Goal: Task Accomplishment & Management: Manage account settings

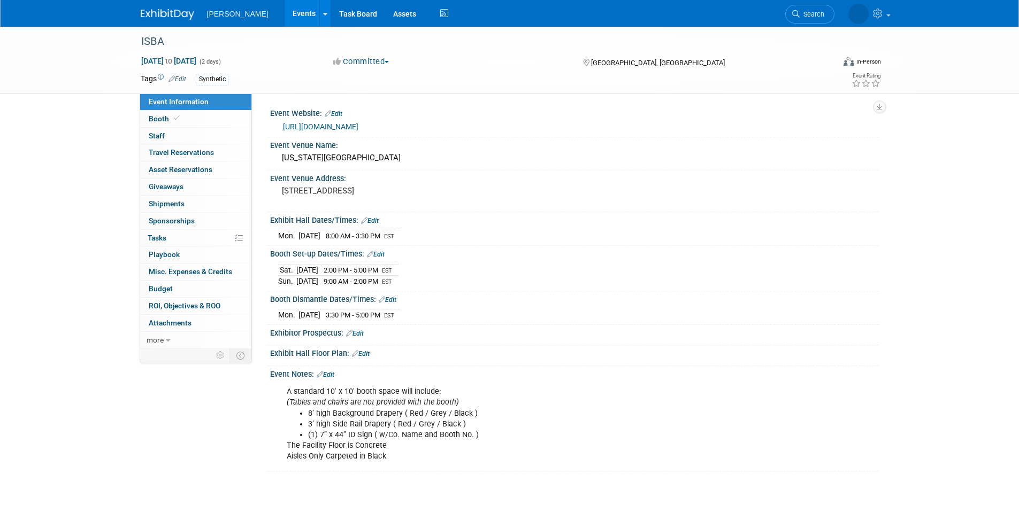
click at [284, 18] on link "Events" at bounding box center [303, 13] width 39 height 27
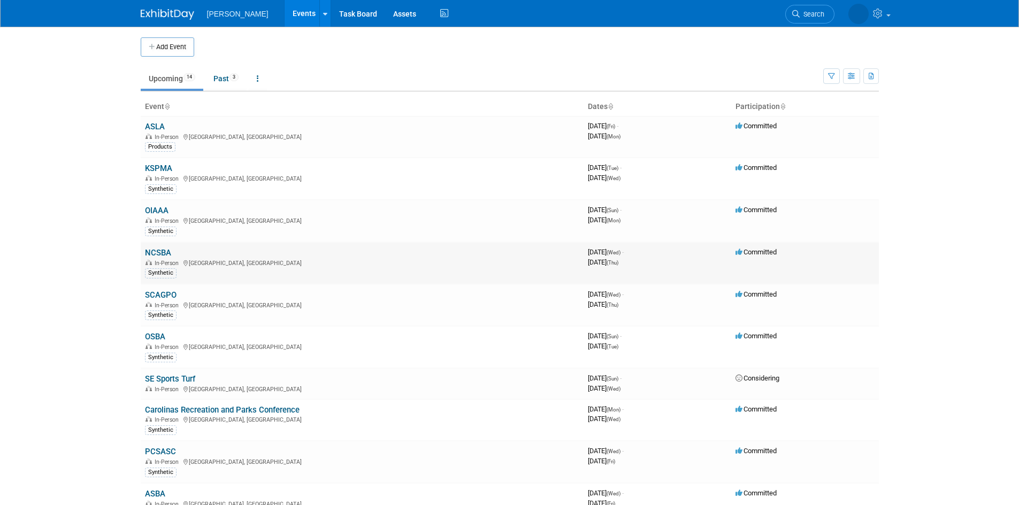
click at [382, 257] on td "NCSBA In-Person Greensboro, NC Synthetic" at bounding box center [362, 263] width 443 height 42
click at [153, 251] on link "NCSBA" at bounding box center [158, 253] width 26 height 10
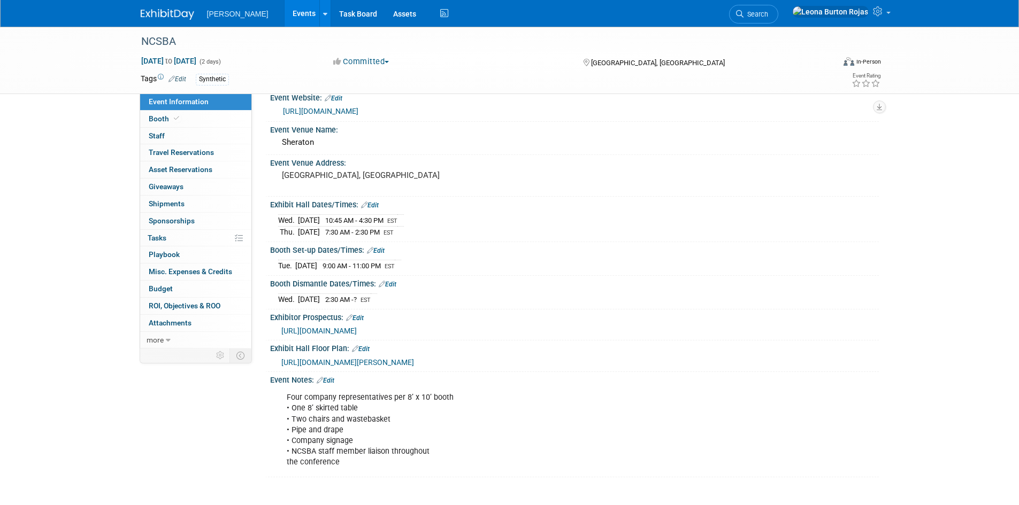
scroll to position [36, 0]
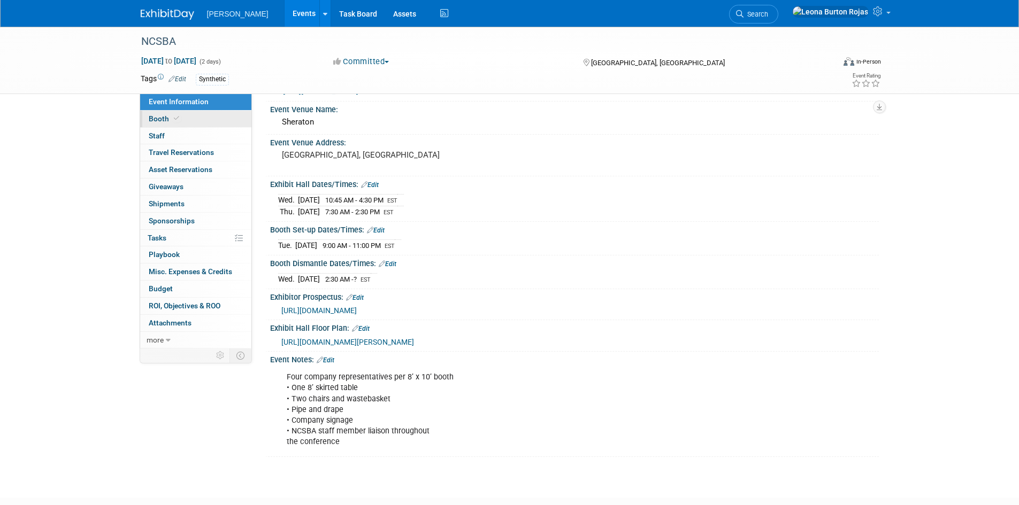
click at [187, 118] on link "Booth" at bounding box center [195, 119] width 111 height 17
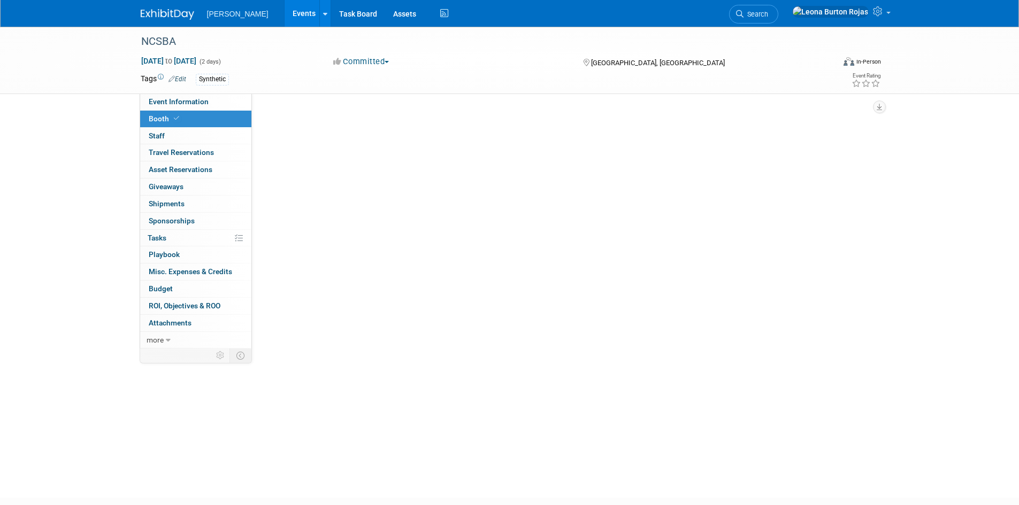
scroll to position [0, 0]
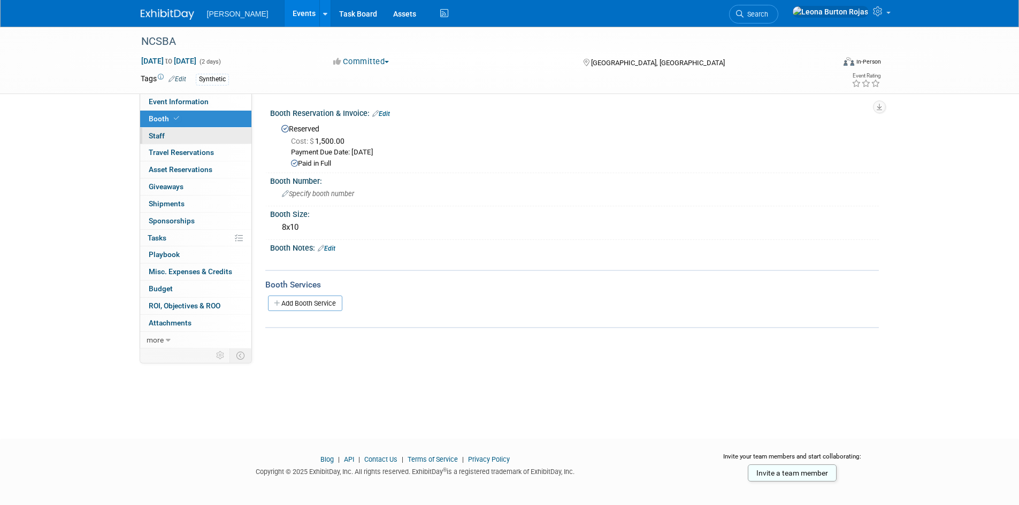
click at [189, 138] on link "0 Staff 0" at bounding box center [195, 136] width 111 height 17
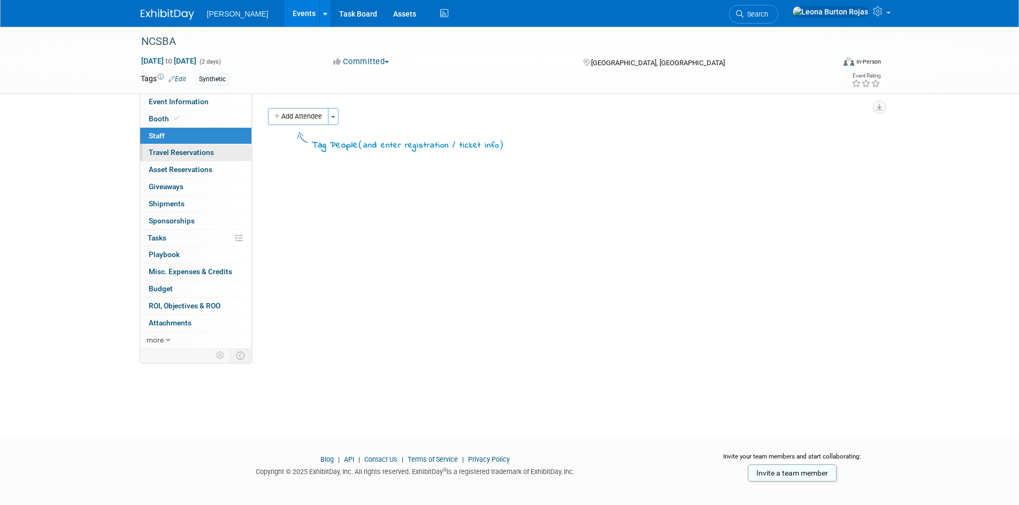
click at [189, 148] on span "Travel Reservations 0" at bounding box center [181, 152] width 65 height 9
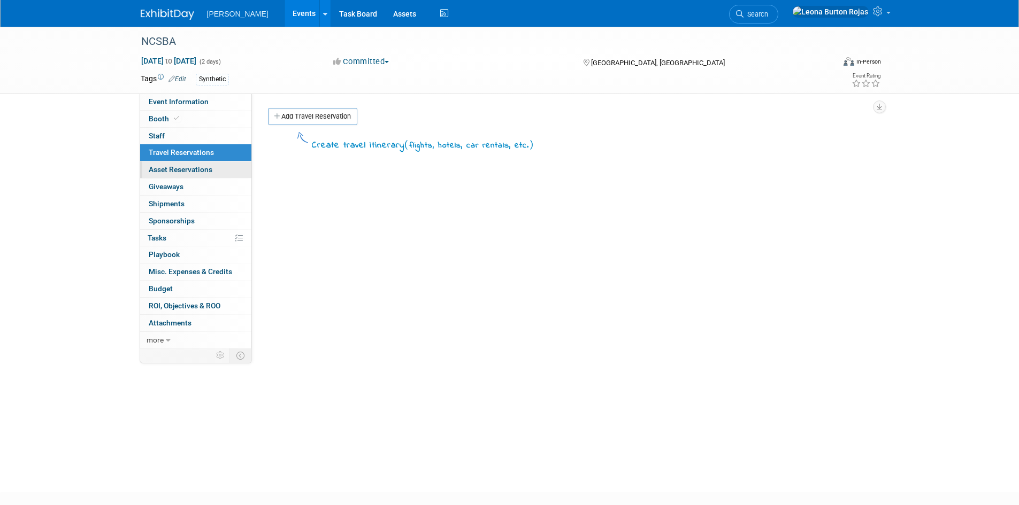
click at [181, 172] on span "Asset Reservations 0" at bounding box center [181, 169] width 64 height 9
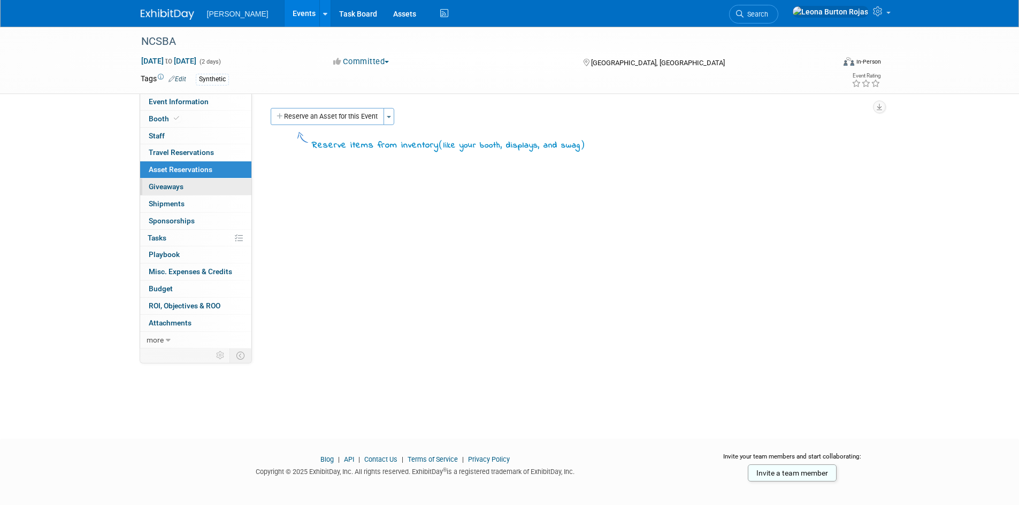
click at [179, 190] on span "Giveaways 0" at bounding box center [166, 186] width 35 height 9
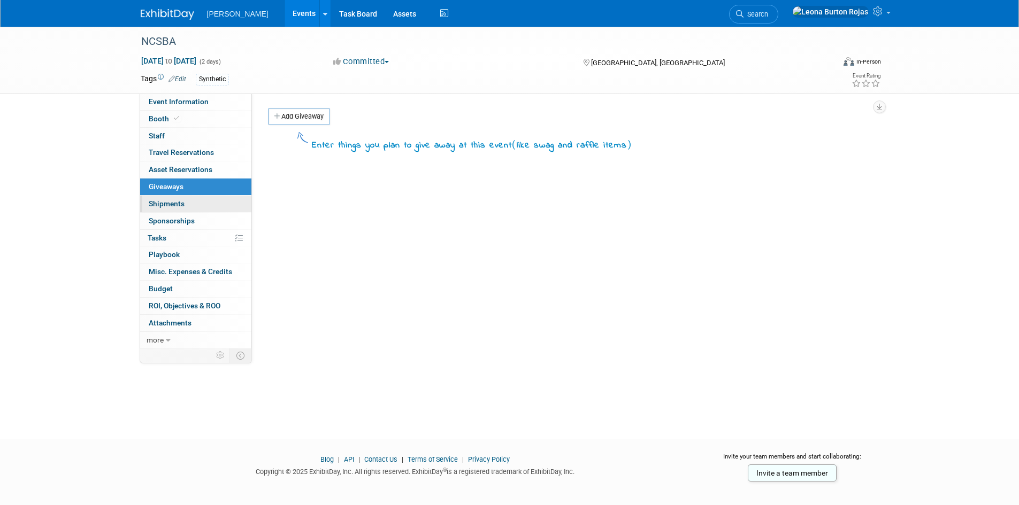
click at [174, 207] on span "Shipments 0" at bounding box center [167, 203] width 36 height 9
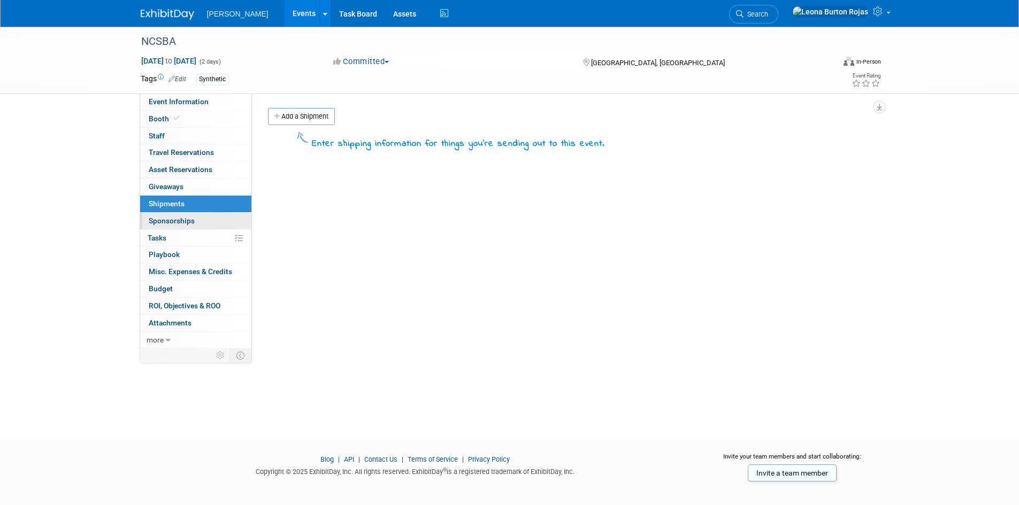
click at [164, 217] on span "Sponsorships 0" at bounding box center [172, 221] width 46 height 9
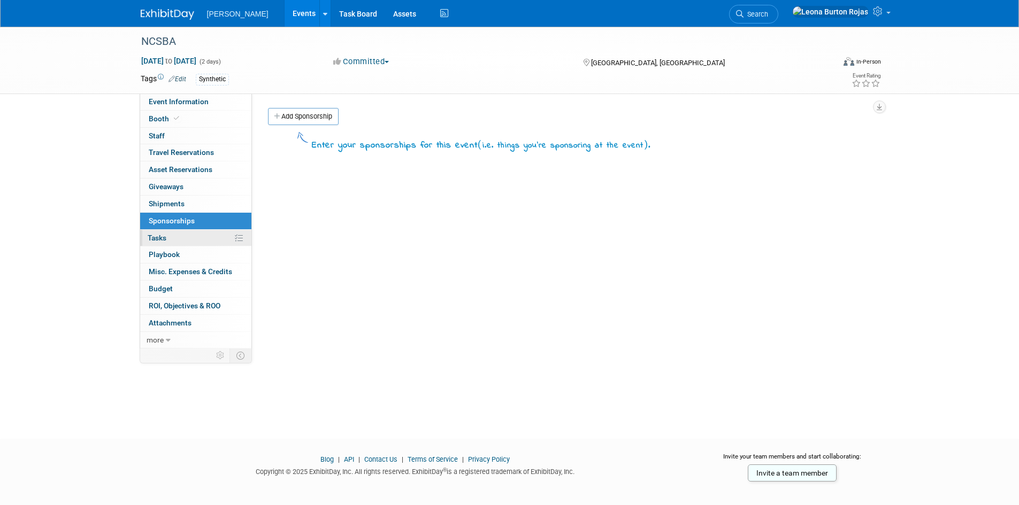
click at [161, 238] on span "Tasks 0%" at bounding box center [157, 238] width 19 height 9
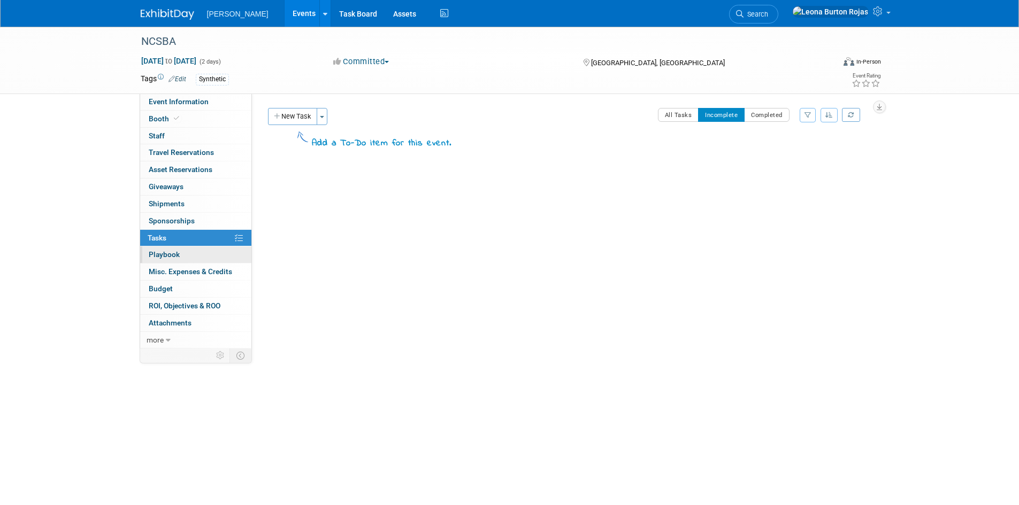
click at [156, 256] on span "Playbook 0" at bounding box center [164, 254] width 31 height 9
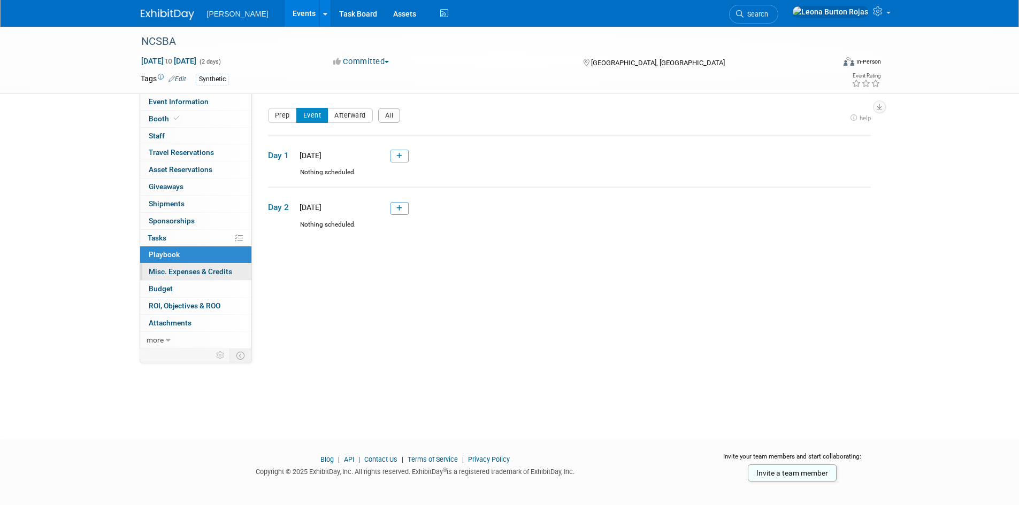
click at [147, 275] on link "0 Misc. Expenses & Credits 0" at bounding box center [195, 272] width 111 height 17
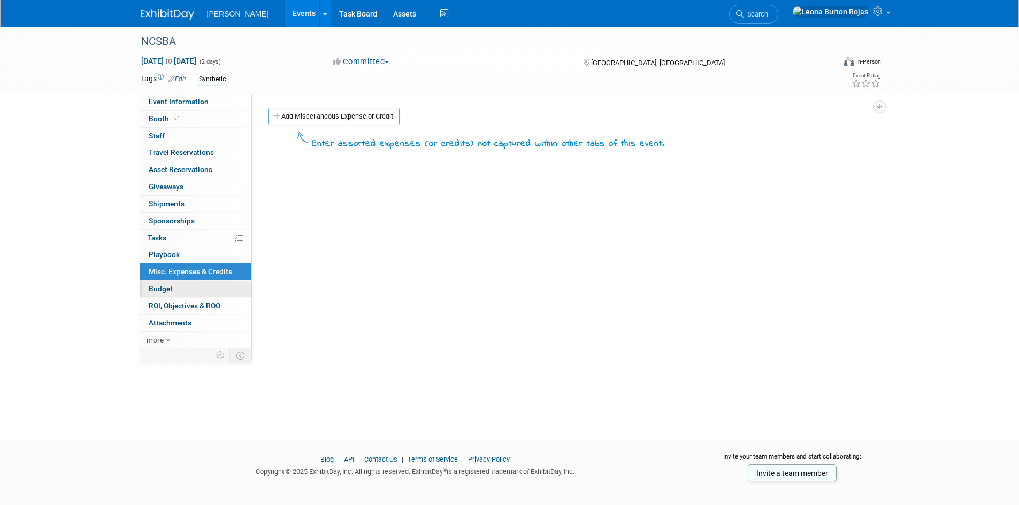
click at [149, 282] on link "Budget" at bounding box center [195, 289] width 111 height 17
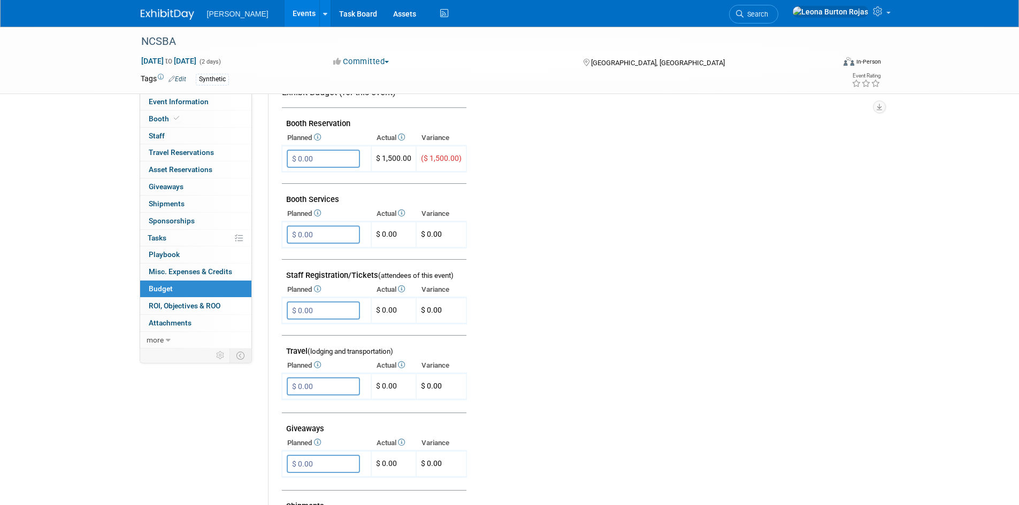
scroll to position [250, 0]
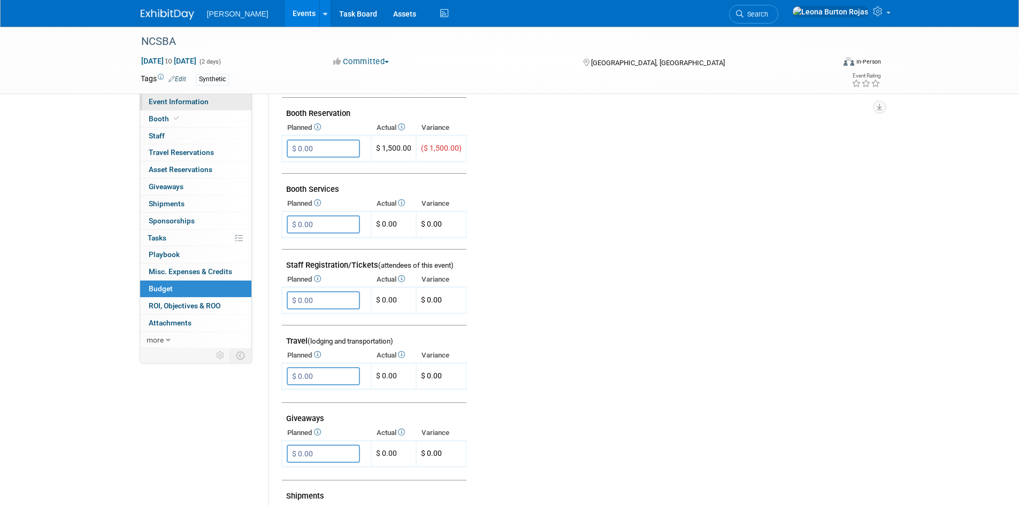
click at [175, 101] on span "Event Information" at bounding box center [179, 101] width 60 height 9
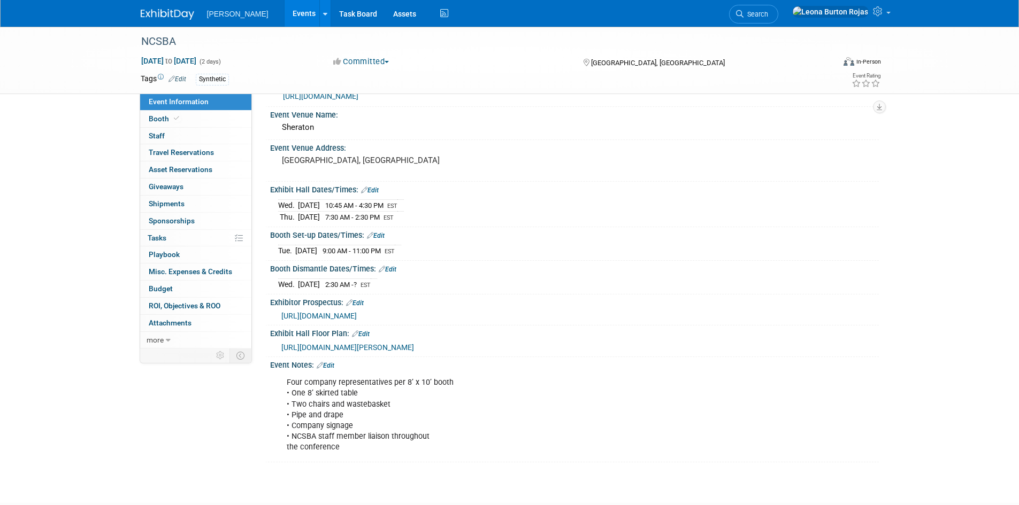
scroll to position [12, 0]
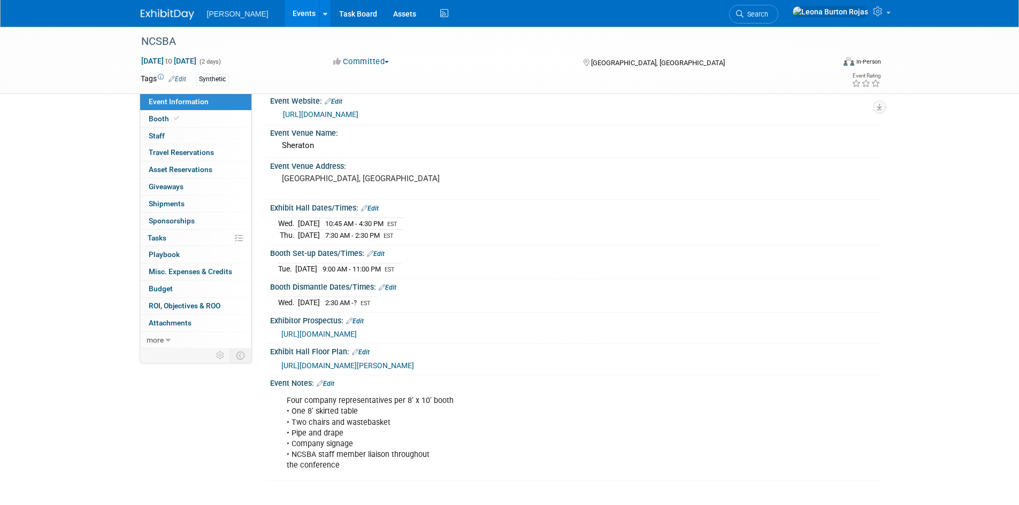
click at [357, 335] on span "https://www.ncsba.org/wp-content/uploads/2025/01/Partner-Exhibtor-Prospectus-20…" at bounding box center [318, 334] width 75 height 9
click at [358, 115] on link "https://www.ncsba.org/annual-conference/" at bounding box center [320, 114] width 75 height 9
click at [284, 14] on link "Events" at bounding box center [303, 13] width 39 height 27
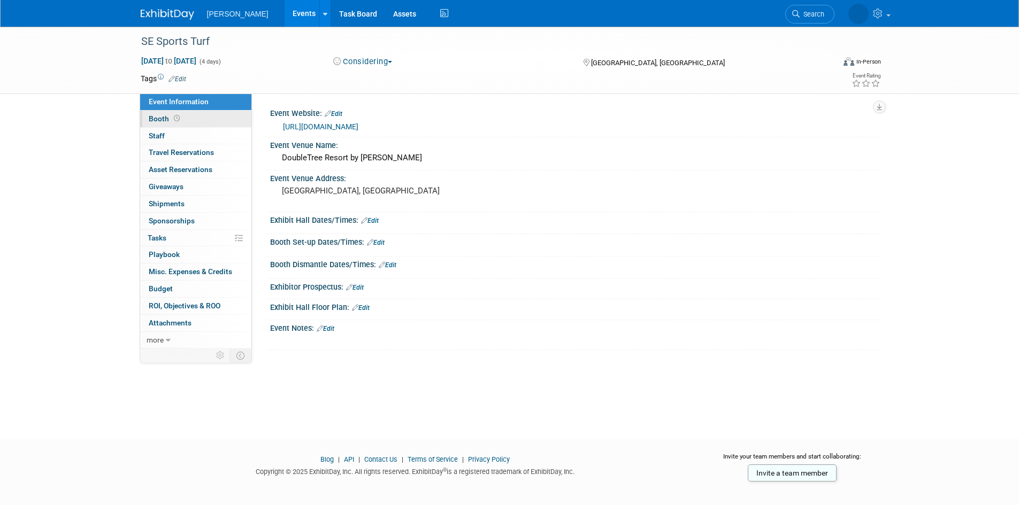
click at [175, 120] on icon at bounding box center [177, 119] width 6 height 6
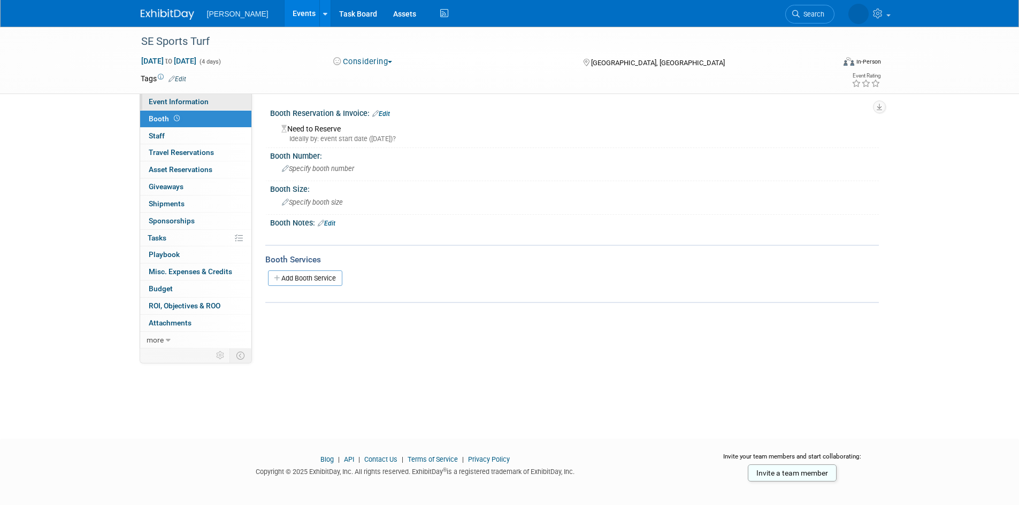
click at [178, 103] on span "Event Information" at bounding box center [179, 101] width 60 height 9
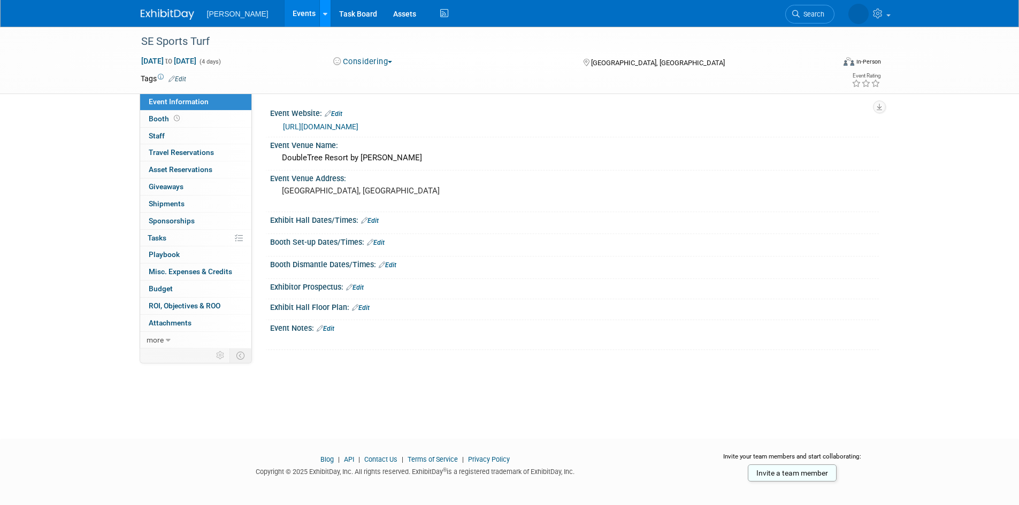
click at [323, 16] on icon at bounding box center [325, 14] width 4 height 7
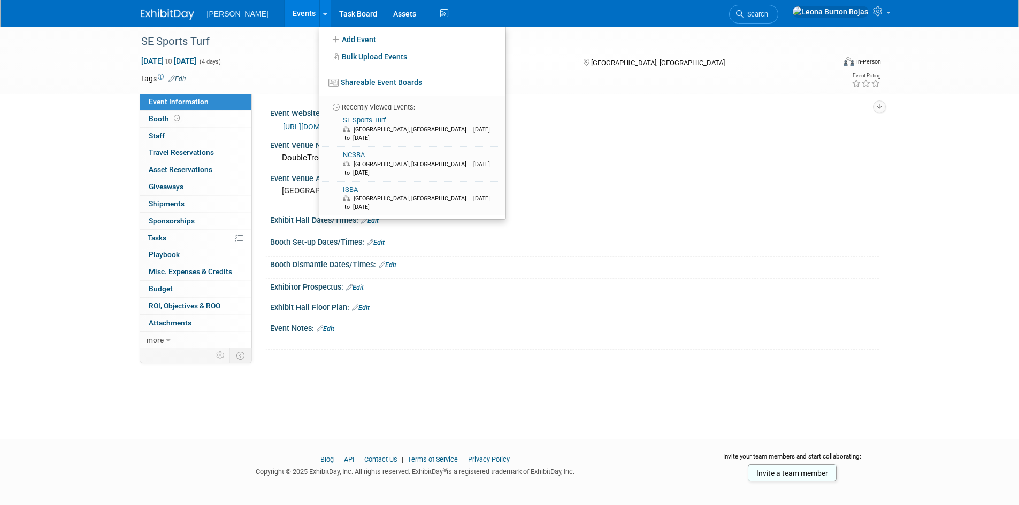
click at [284, 13] on link "Events" at bounding box center [303, 13] width 39 height 27
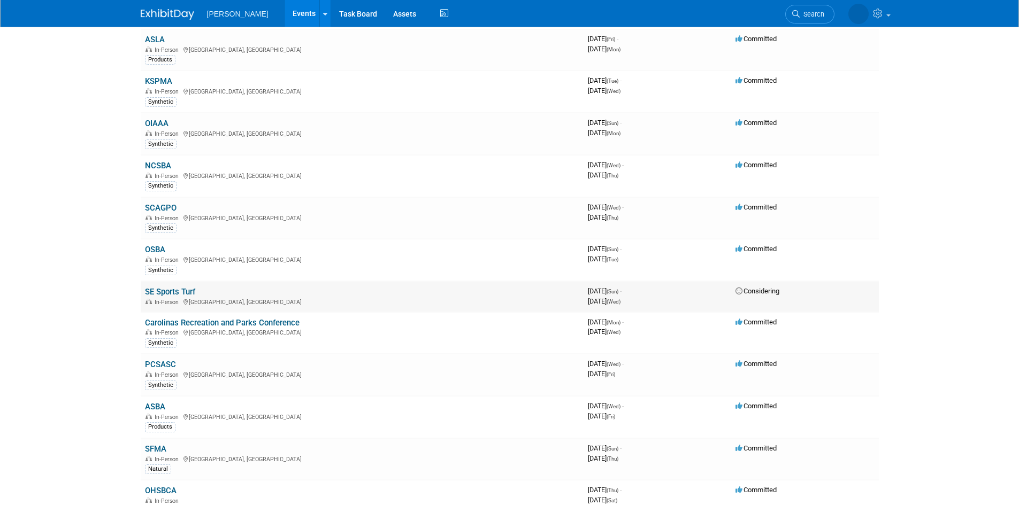
scroll to position [89, 0]
click at [213, 325] on link "Carolinas Recreation and Parks Conference" at bounding box center [222, 321] width 155 height 10
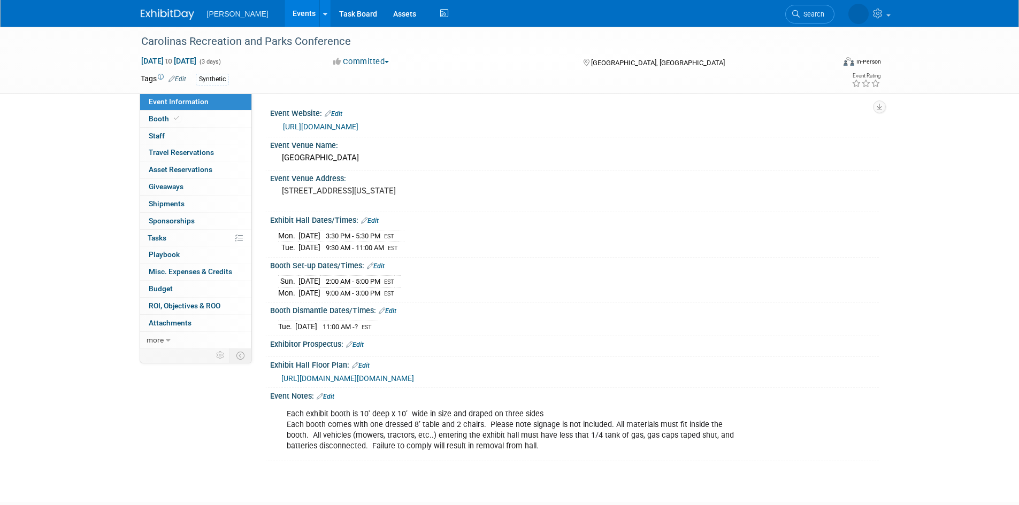
scroll to position [18, 0]
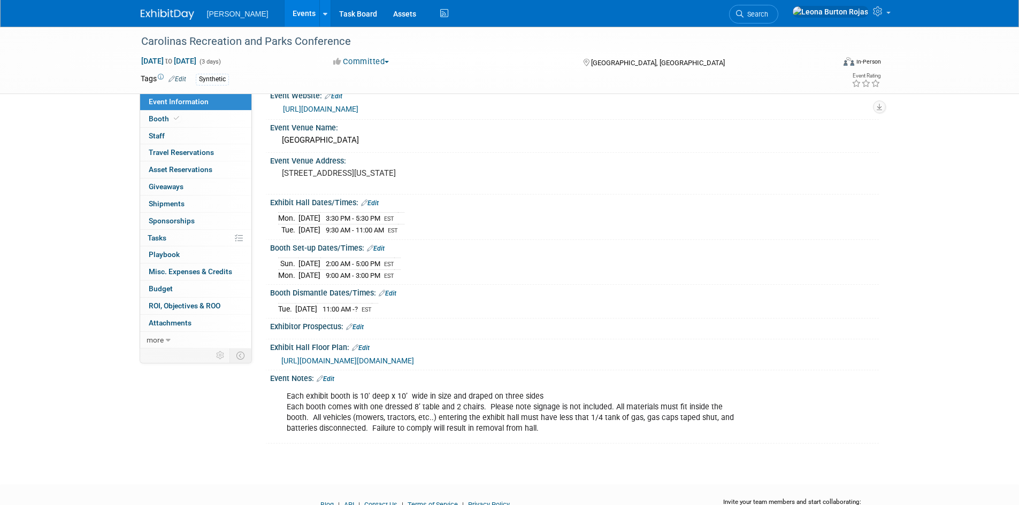
drag, startPoint x: 178, startPoint y: 119, endPoint x: 259, endPoint y: 128, distance: 81.8
click at [178, 119] on icon at bounding box center [176, 119] width 5 height 6
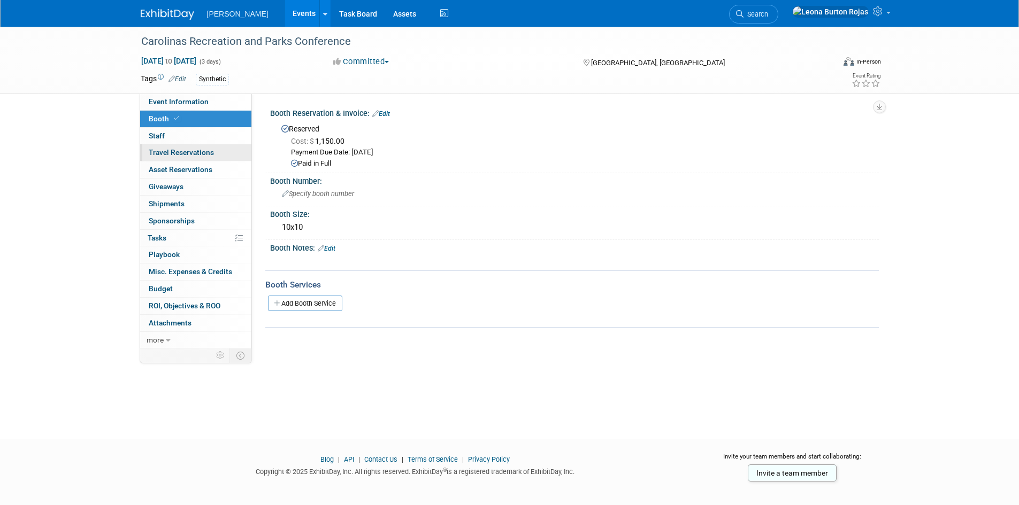
click at [188, 146] on link "0 Travel Reservations 0" at bounding box center [195, 152] width 111 height 17
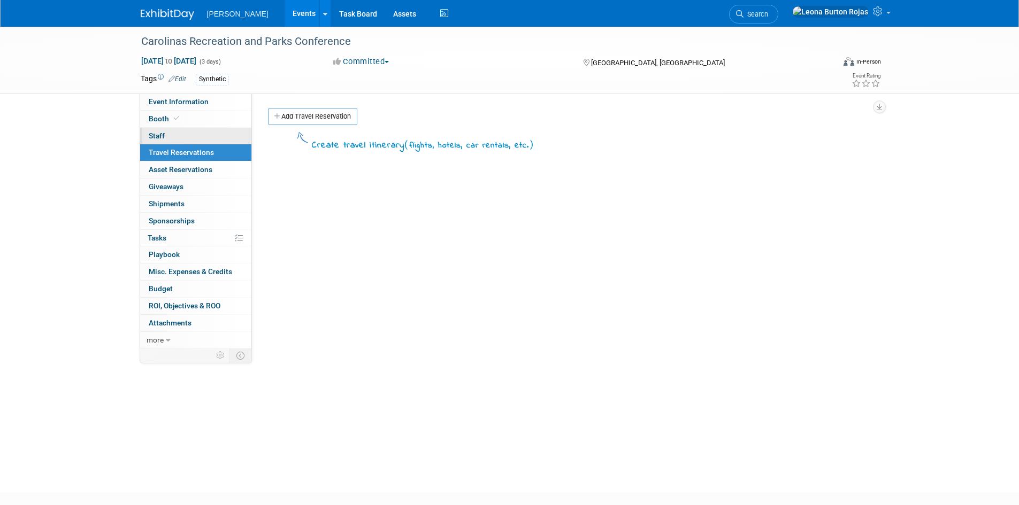
click at [180, 130] on link "0 Staff 0" at bounding box center [195, 136] width 111 height 17
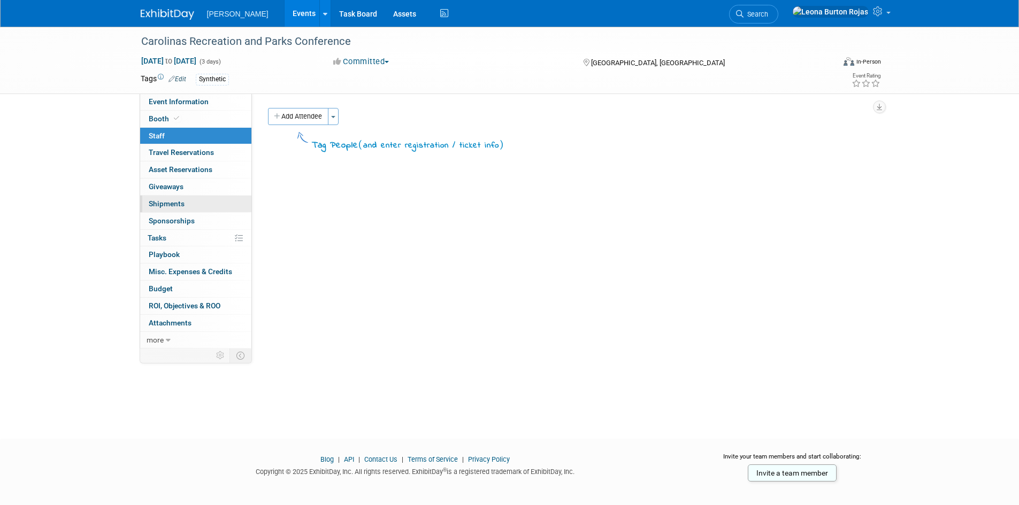
click at [196, 204] on link "0 Shipments 0" at bounding box center [195, 204] width 111 height 17
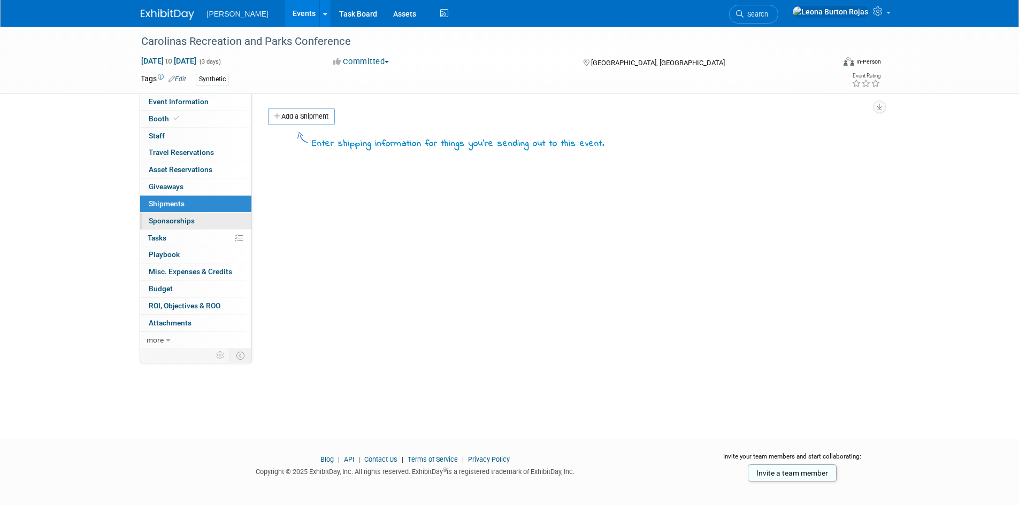
click at [177, 217] on span "Sponsorships 0" at bounding box center [172, 221] width 46 height 9
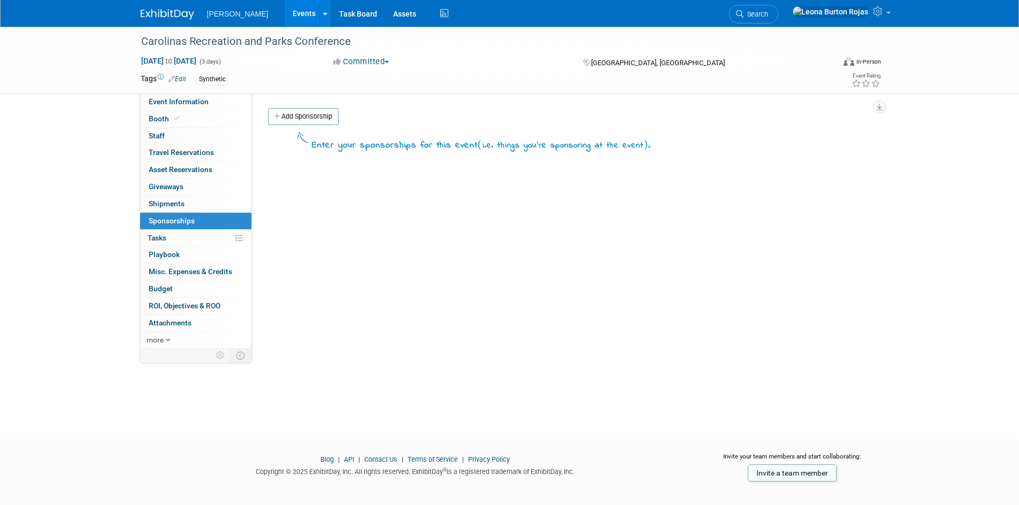
click at [181, 234] on link "0% Tasks 0%" at bounding box center [195, 238] width 111 height 17
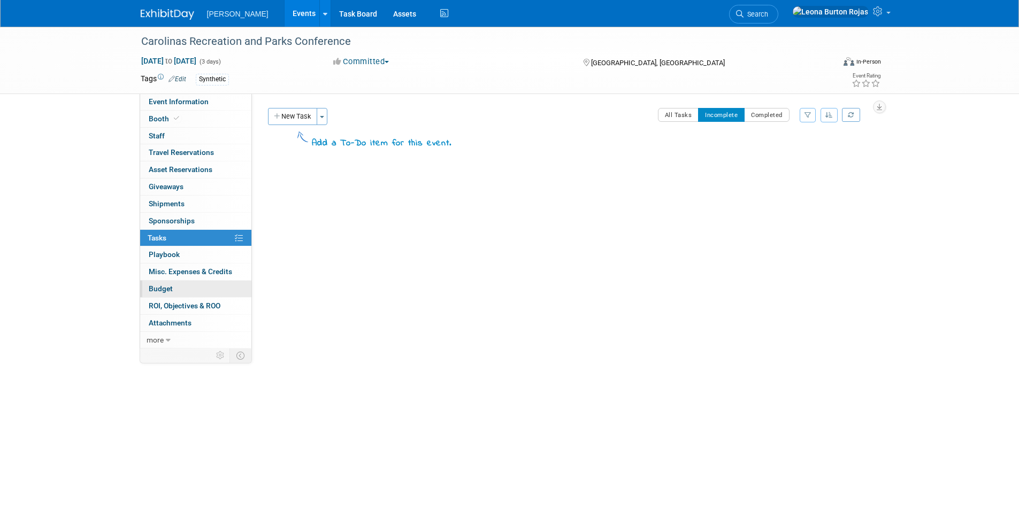
click at [191, 294] on link "Budget" at bounding box center [195, 289] width 111 height 17
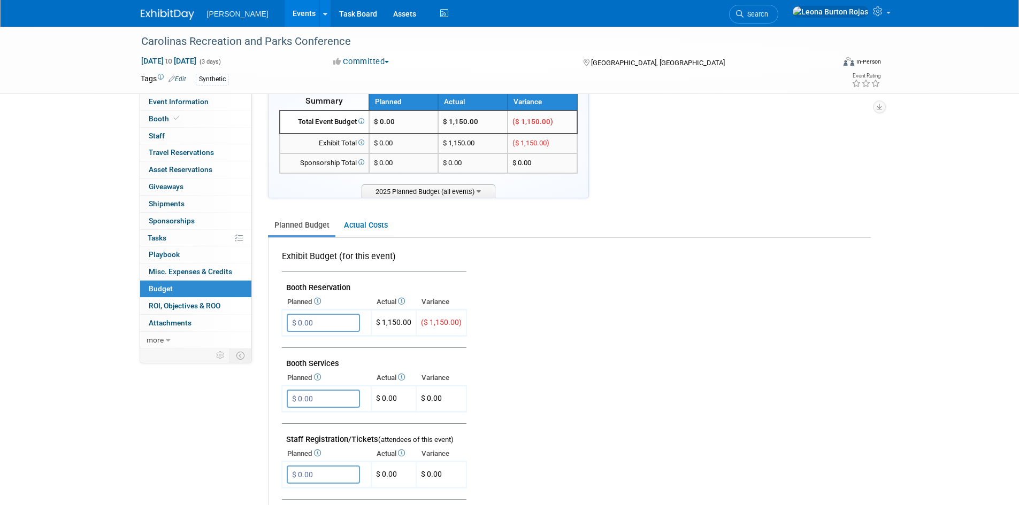
scroll to position [71, 0]
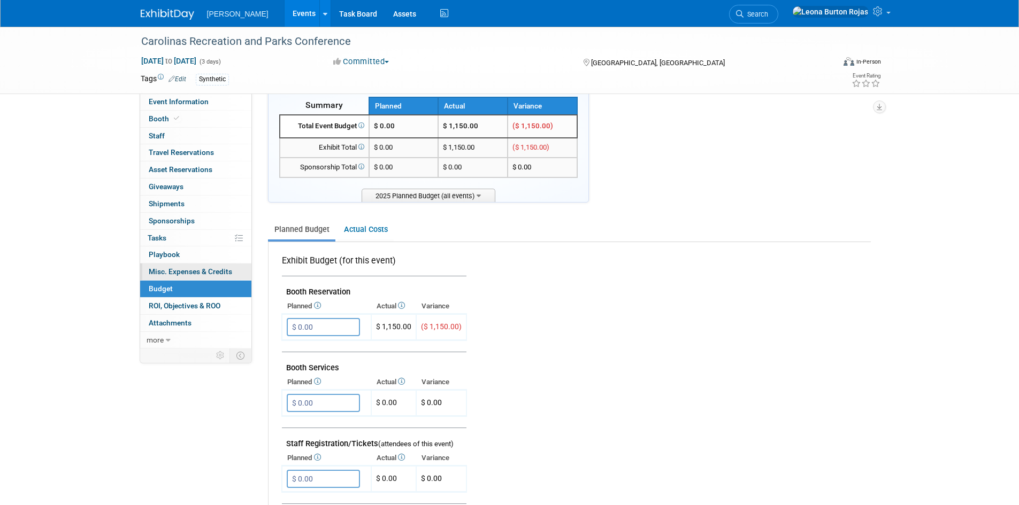
click at [159, 274] on span "Misc. Expenses & Credits 0" at bounding box center [190, 271] width 83 height 9
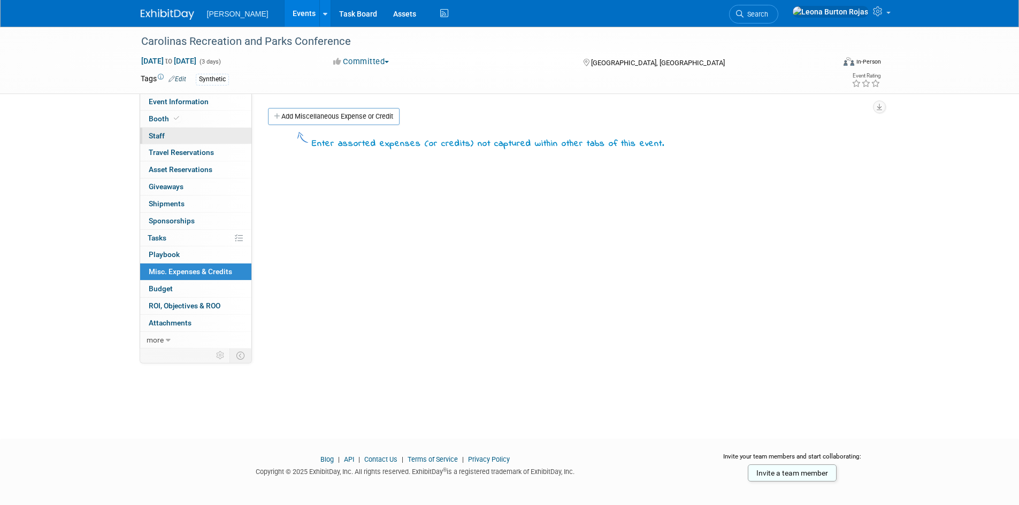
click at [167, 137] on link "0 Staff 0" at bounding box center [195, 136] width 111 height 17
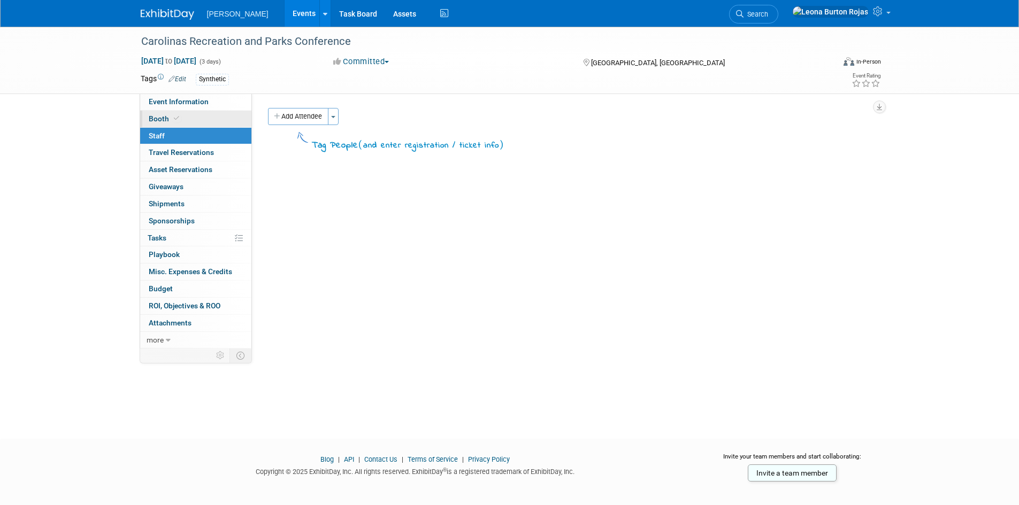
click at [191, 118] on link "Booth" at bounding box center [195, 119] width 111 height 17
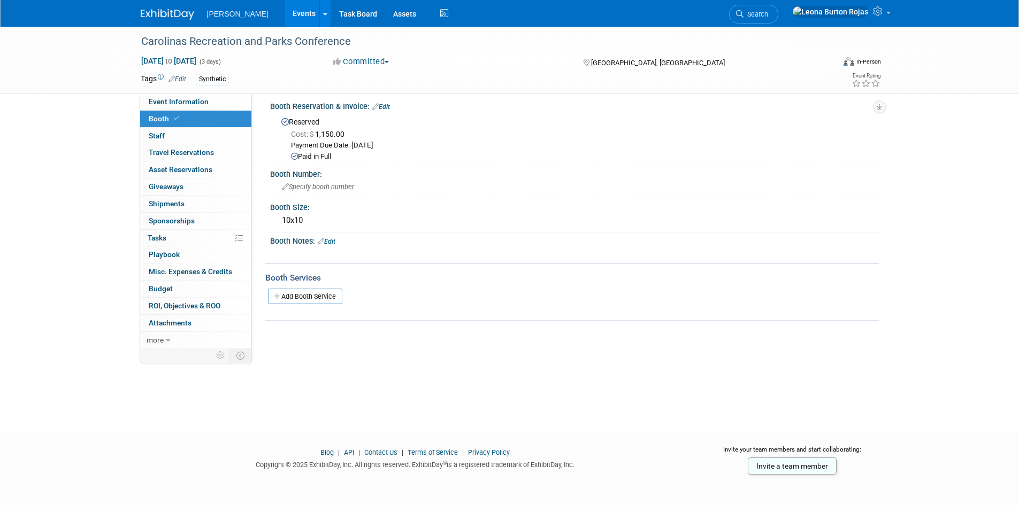
scroll to position [9, 0]
click at [309, 296] on link "Add Booth Service" at bounding box center [305, 295] width 74 height 16
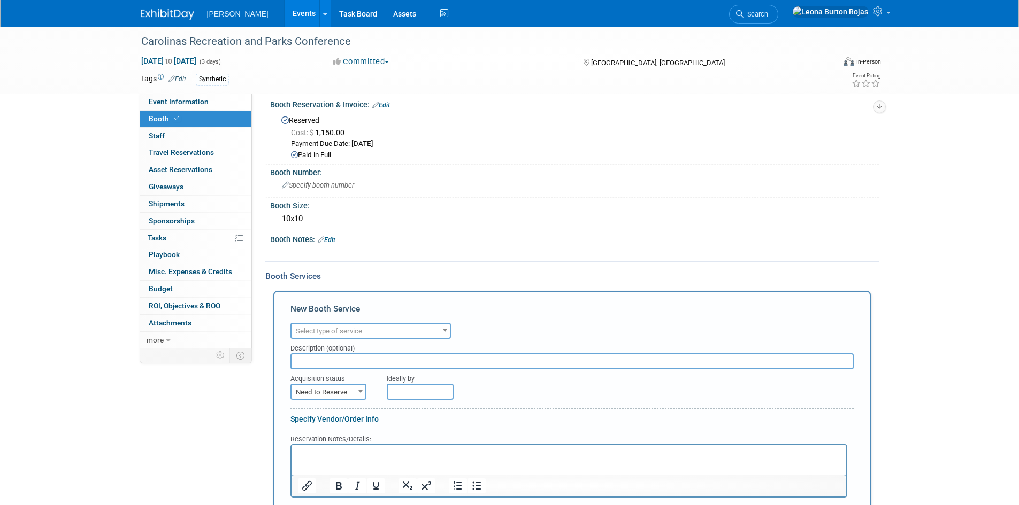
scroll to position [0, 0]
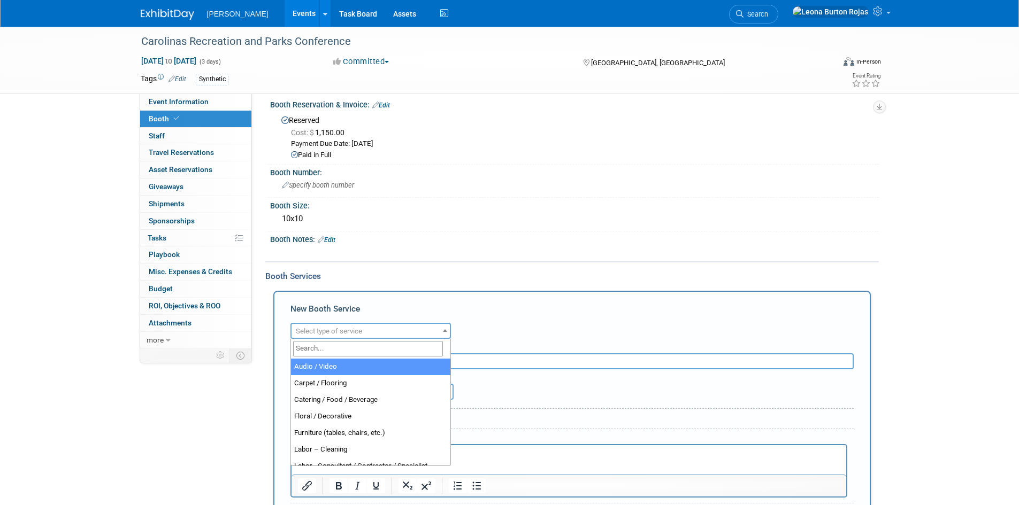
click at [361, 330] on span "Select type of service" at bounding box center [329, 331] width 66 height 8
click at [156, 418] on div "Event Information Event Info Booth Booth 0 Staff 0 Staff 0 Travel Reservations …" at bounding box center [510, 313] width 754 height 591
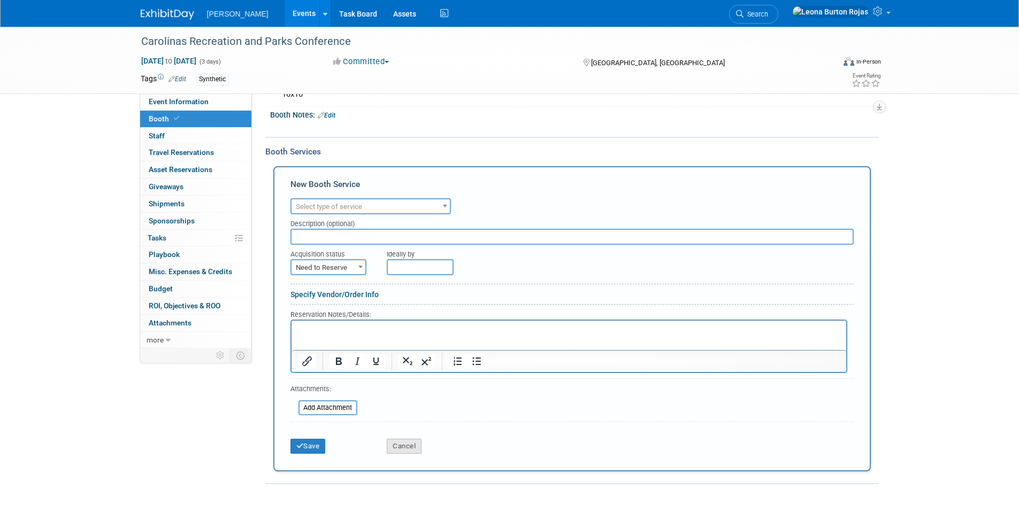
click at [417, 446] on button "Cancel" at bounding box center [404, 446] width 35 height 15
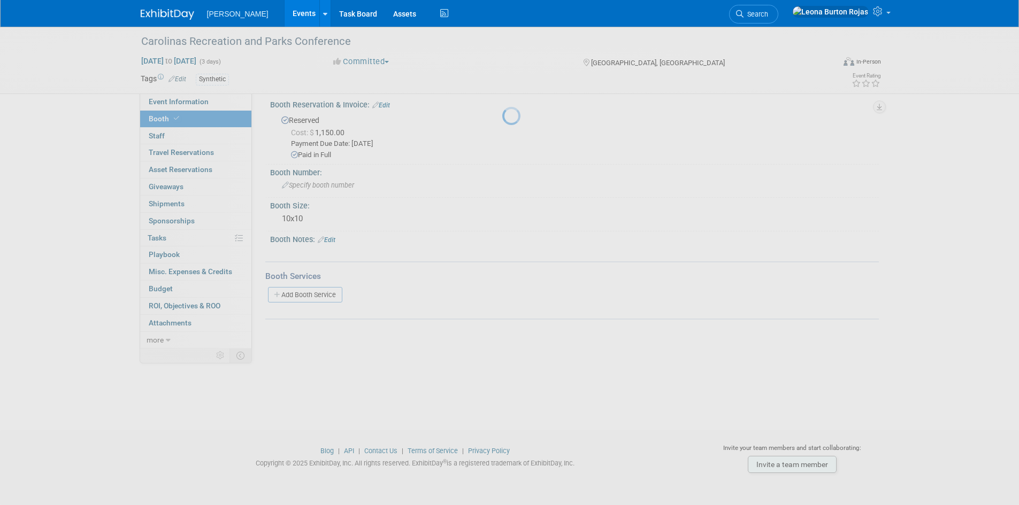
scroll to position [9, 0]
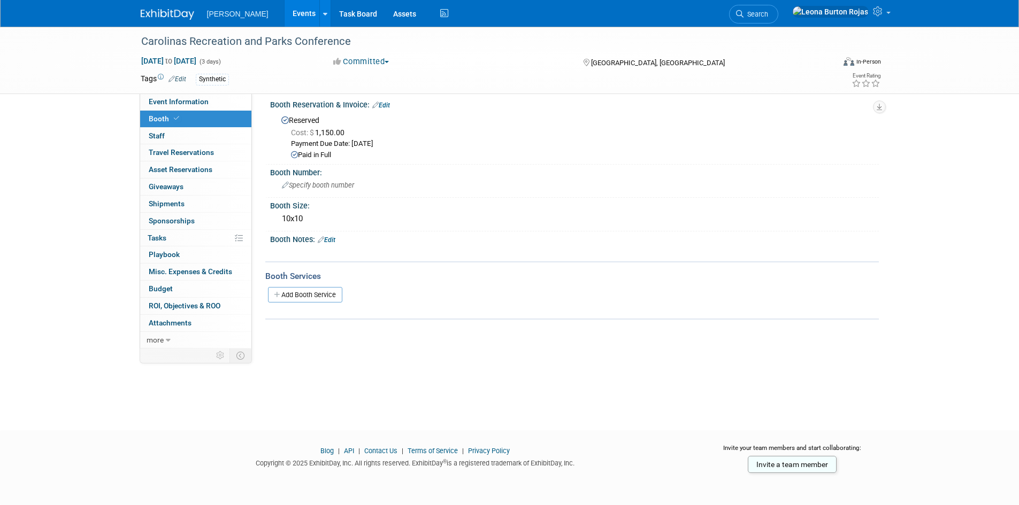
click at [284, 15] on link "Events" at bounding box center [303, 13] width 39 height 27
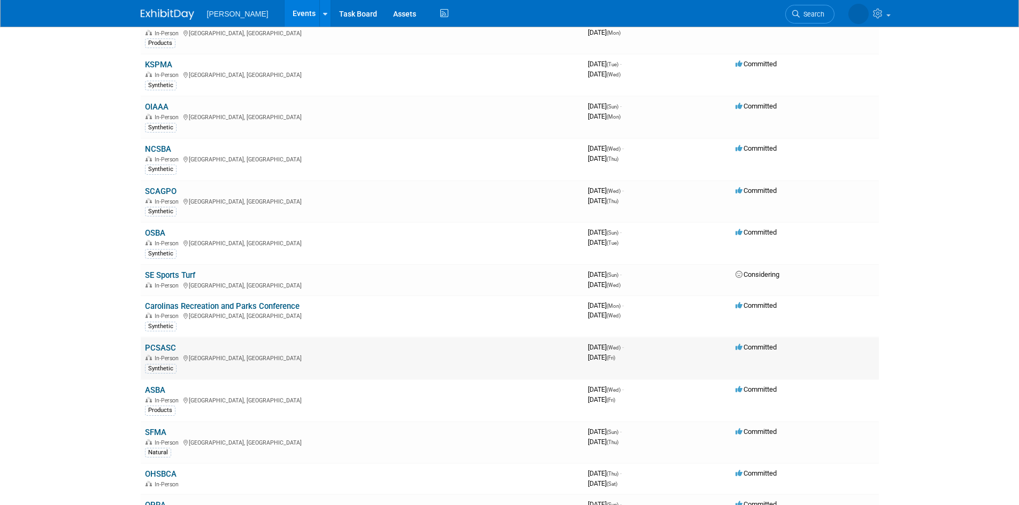
scroll to position [107, 0]
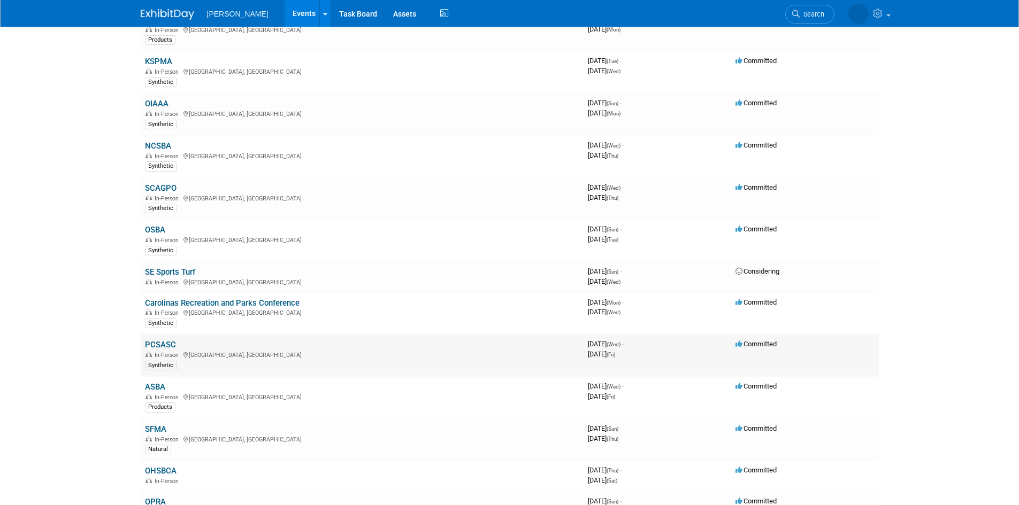
click at [150, 348] on link "PCSASC" at bounding box center [160, 345] width 31 height 10
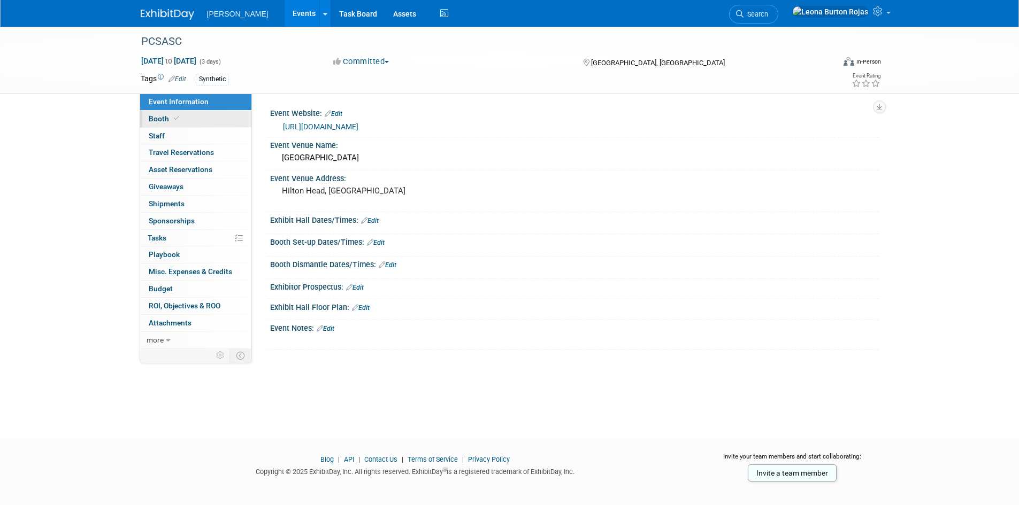
click at [210, 115] on link "Booth" at bounding box center [195, 119] width 111 height 17
